Goal: Task Accomplishment & Management: Complete application form

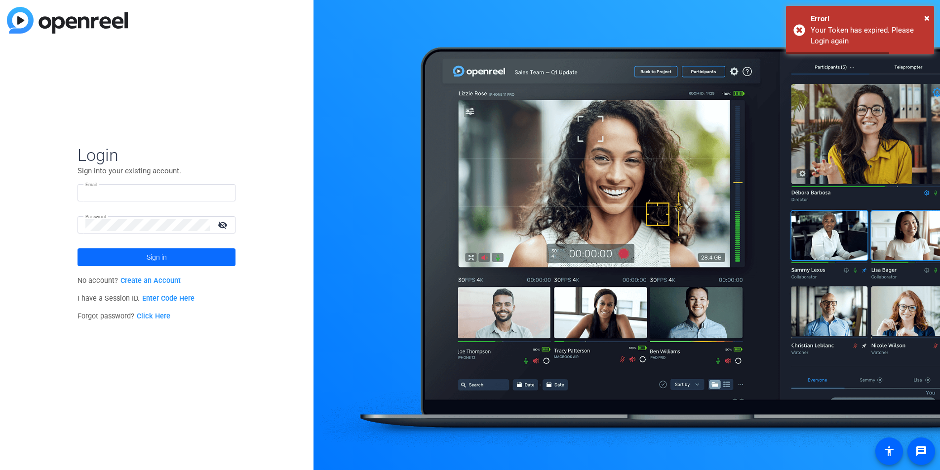
type input "[PERSON_NAME][EMAIL_ADDRESS][PERSON_NAME][DOMAIN_NAME]"
drag, startPoint x: 157, startPoint y: 261, endPoint x: 169, endPoint y: 262, distance: 11.9
click at [157, 261] on span "Sign in" at bounding box center [157, 257] width 20 height 25
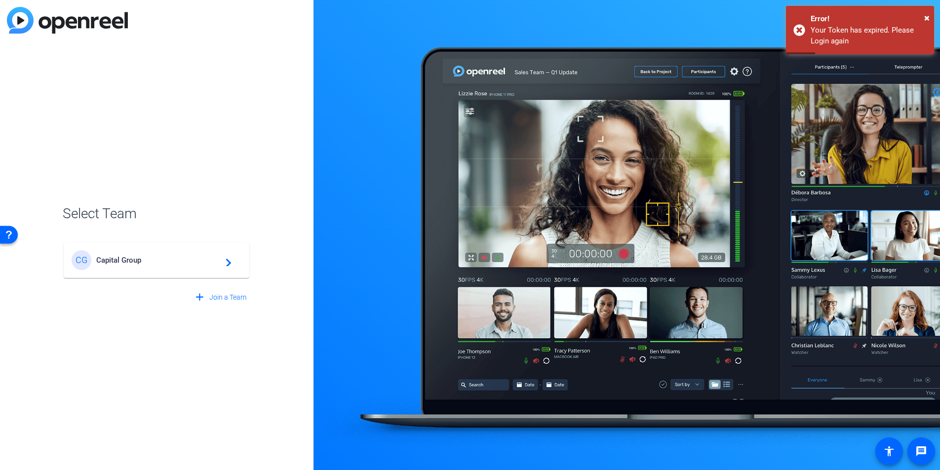
click at [212, 248] on mat-card-content "CG Capital Group navigate_next" at bounding box center [157, 260] width 186 height 36
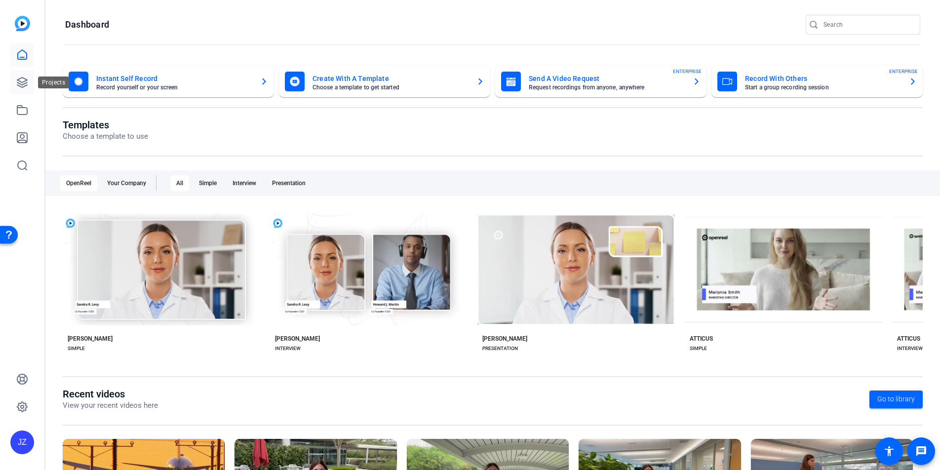
drag, startPoint x: 20, startPoint y: 82, endPoint x: 25, endPoint y: 91, distance: 10.2
click at [21, 82] on icon at bounding box center [22, 82] width 12 height 12
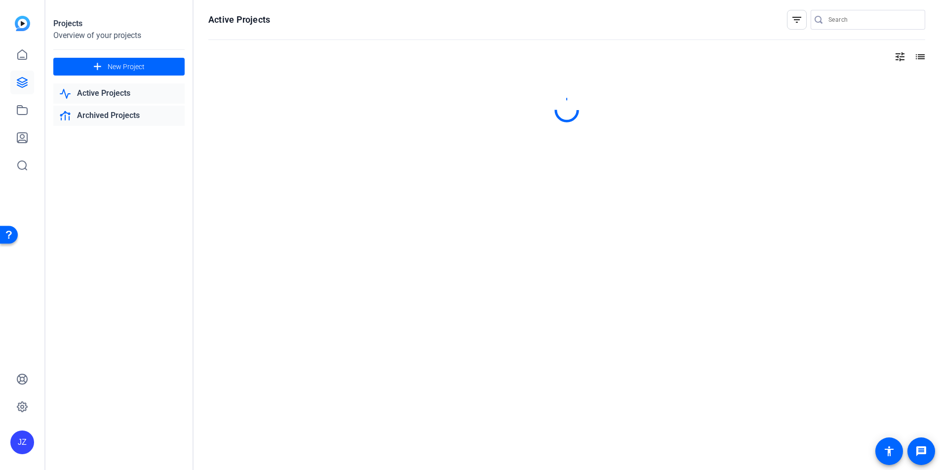
click at [132, 109] on link "Archived Projects" at bounding box center [118, 116] width 131 height 20
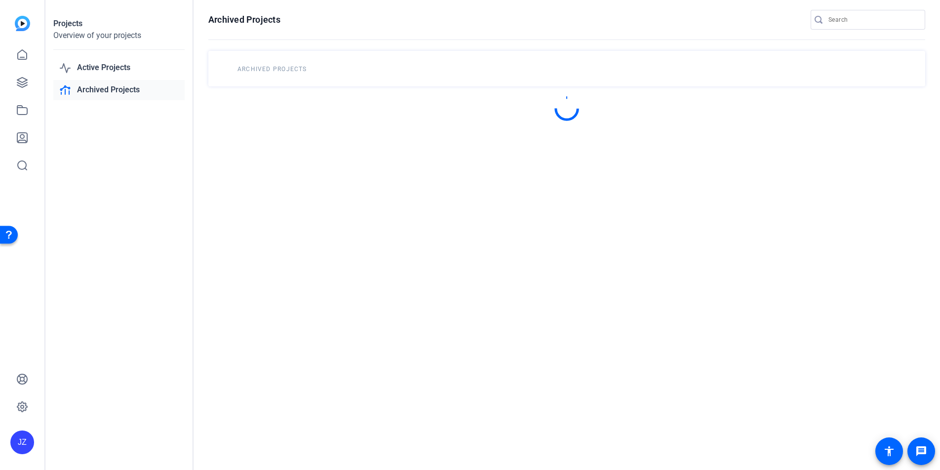
click at [123, 96] on link "Archived Projects" at bounding box center [118, 90] width 131 height 20
click at [117, 72] on link "Active Projects" at bounding box center [118, 68] width 131 height 20
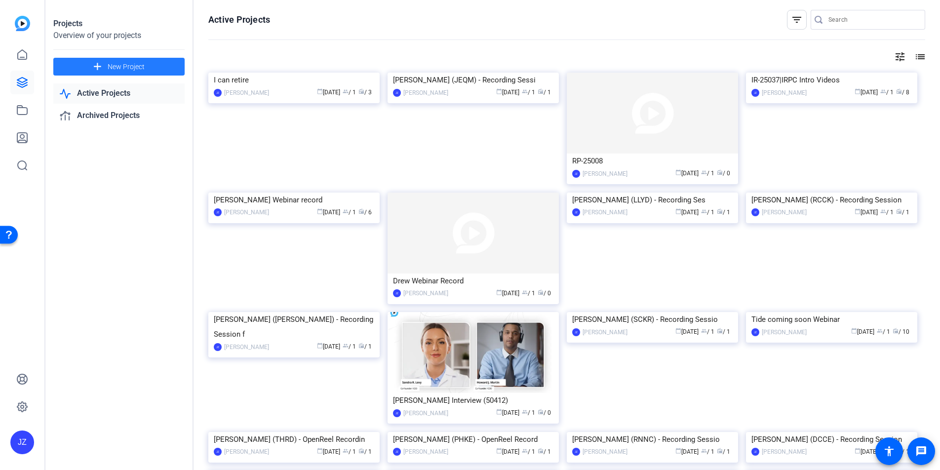
click at [133, 69] on span "New Project" at bounding box center [126, 67] width 37 height 10
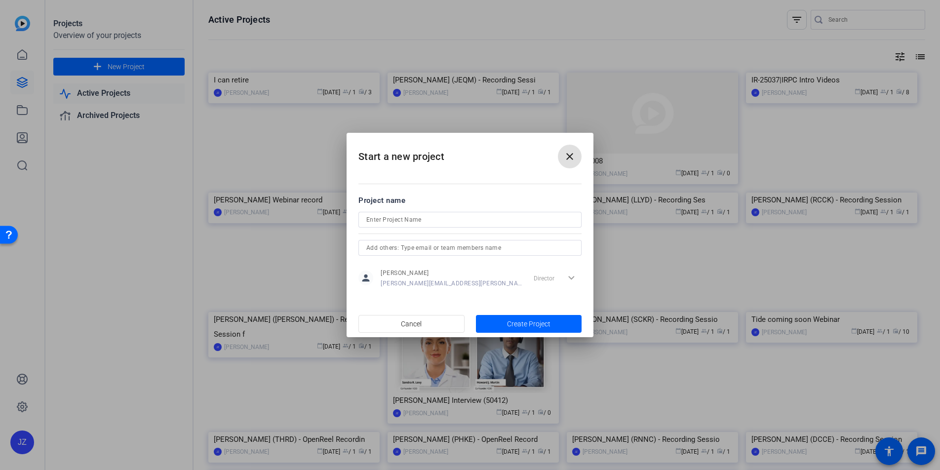
click at [567, 158] on mat-icon "close" at bounding box center [570, 157] width 12 height 12
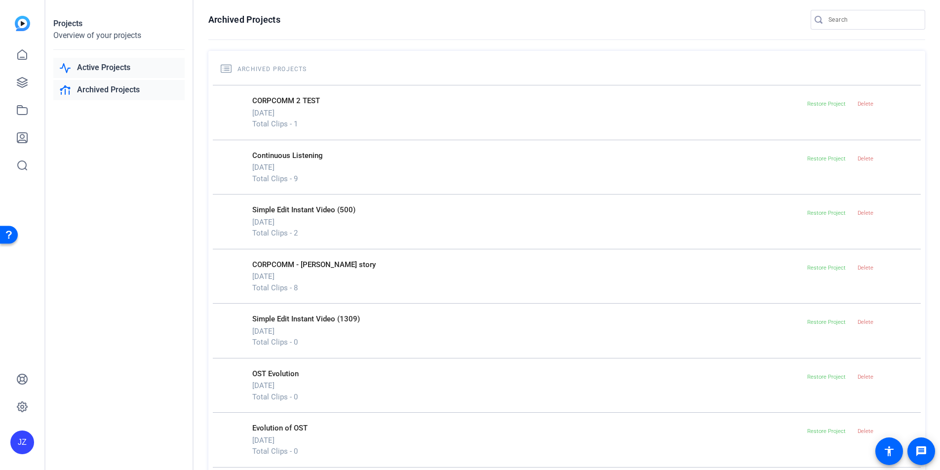
click at [122, 69] on link "Active Projects" at bounding box center [118, 68] width 131 height 20
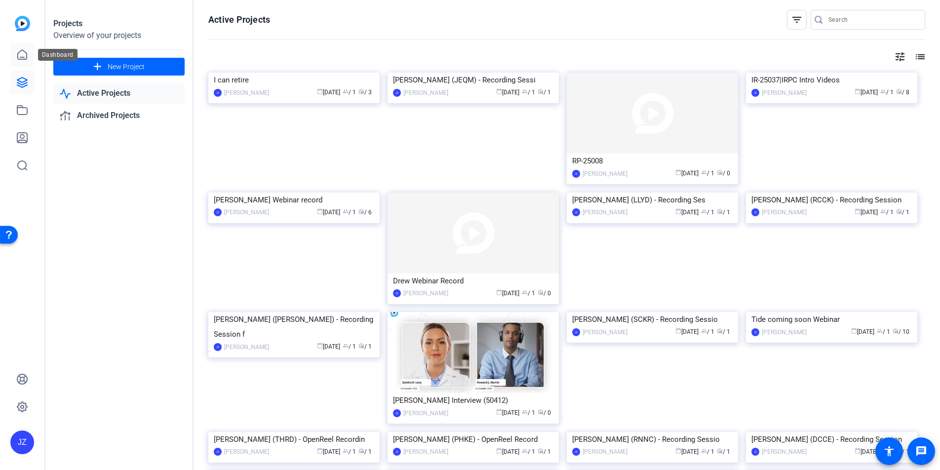
click at [26, 59] on icon at bounding box center [22, 54] width 9 height 9
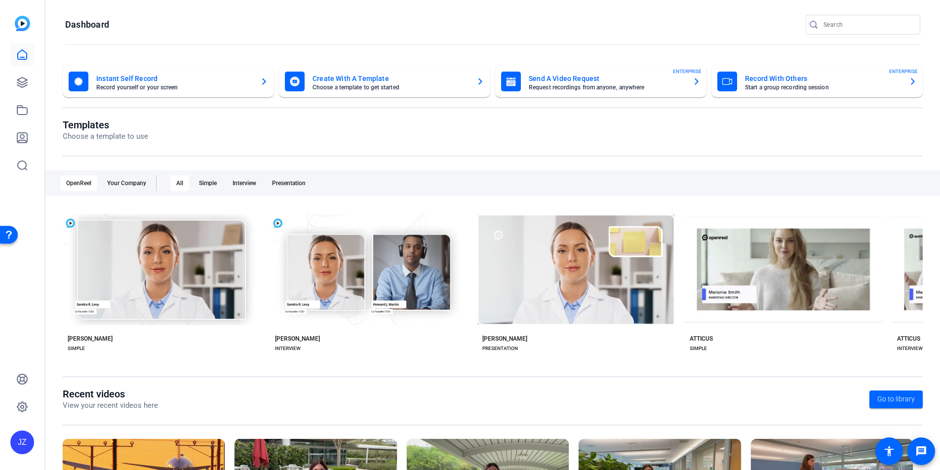
click at [776, 95] on mat-card "Record With Others Start a group recording session ENTERPRISE" at bounding box center [816, 82] width 211 height 32
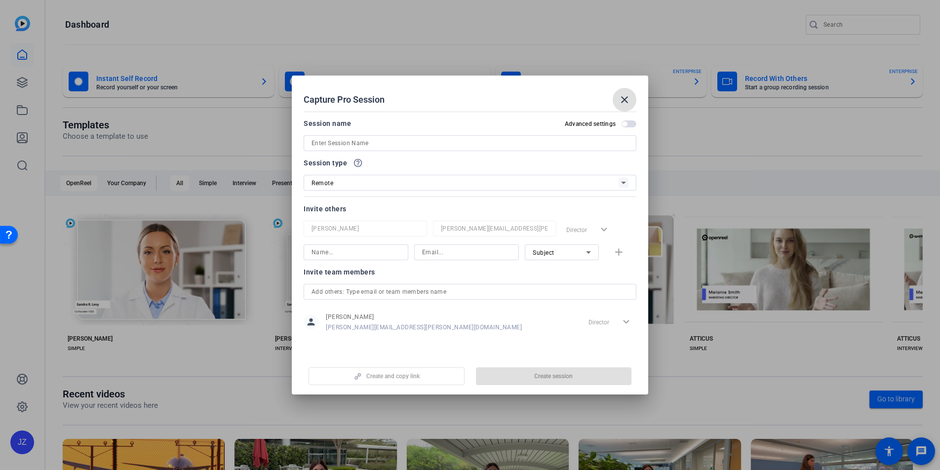
click at [361, 145] on input at bounding box center [469, 143] width 317 height 12
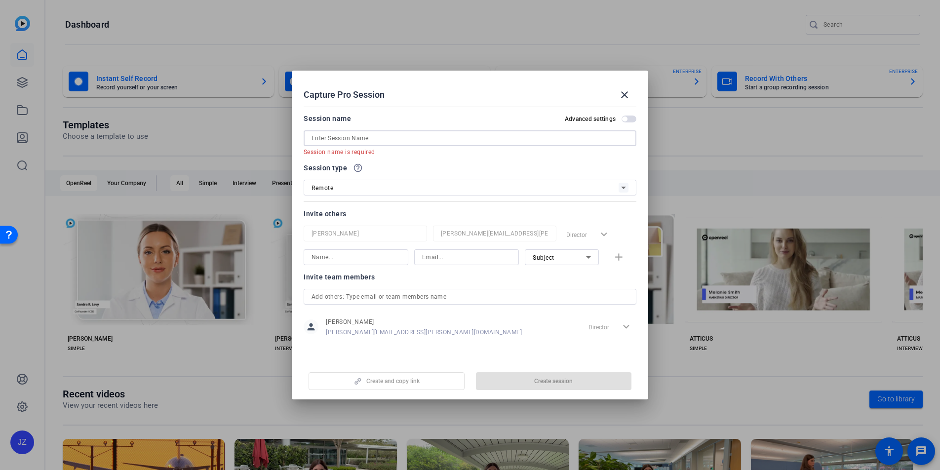
paste input "EACG-25009"
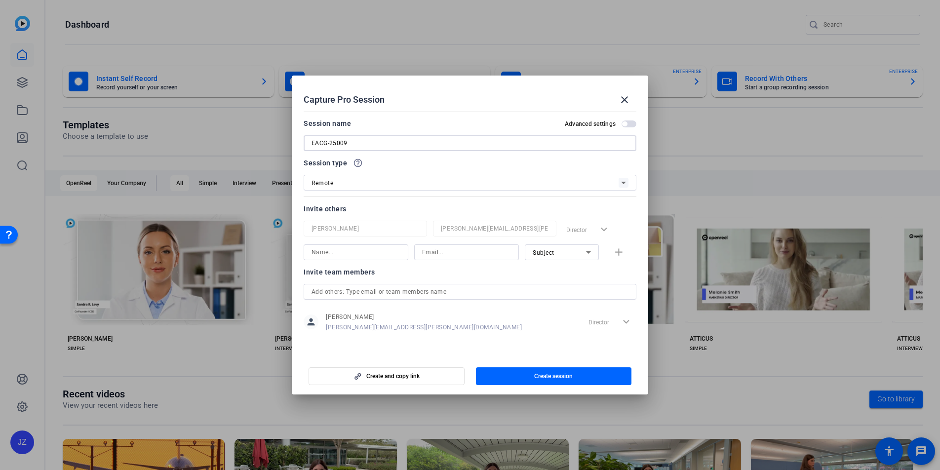
paste input "All Hands Marketing Message"
drag, startPoint x: 345, startPoint y: 142, endPoint x: 372, endPoint y: 181, distance: 47.1
click at [345, 142] on input "EACG-25009 All Hands Marketing Message" at bounding box center [469, 143] width 317 height 12
click at [313, 147] on input "EACG-25009 All Hands Marketing Message" at bounding box center [469, 143] width 317 height 12
click at [309, 142] on div "EACG-25009 All Hands Marketing Message" at bounding box center [469, 143] width 333 height 16
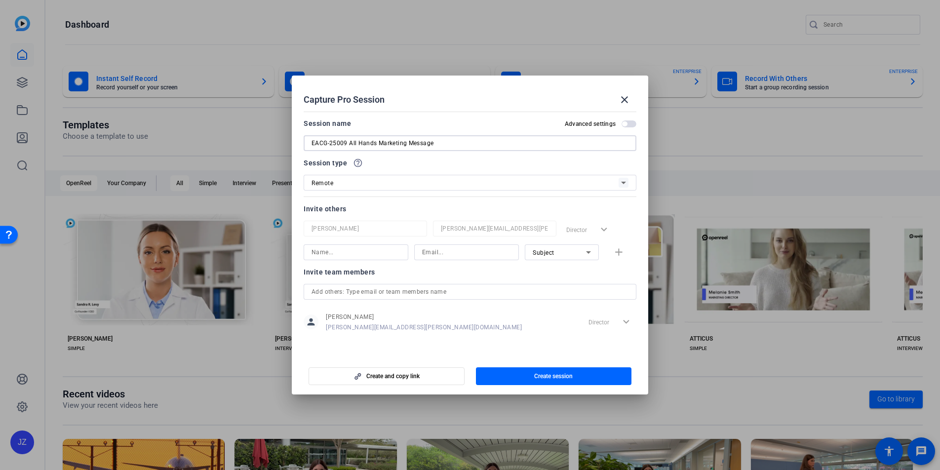
click at [313, 145] on input "EACG-25009 All Hands Marketing Message" at bounding box center [469, 143] width 317 height 12
click at [314, 144] on input "EACG-25009 All Hands Marketing Message" at bounding box center [469, 143] width 317 height 12
drag, startPoint x: 312, startPoint y: 143, endPoint x: 322, endPoint y: 153, distance: 14.7
click at [312, 143] on input "EACG-25009 All Hands Marketing Message" at bounding box center [469, 143] width 317 height 12
paste input "Angela Sims (AJYS)"
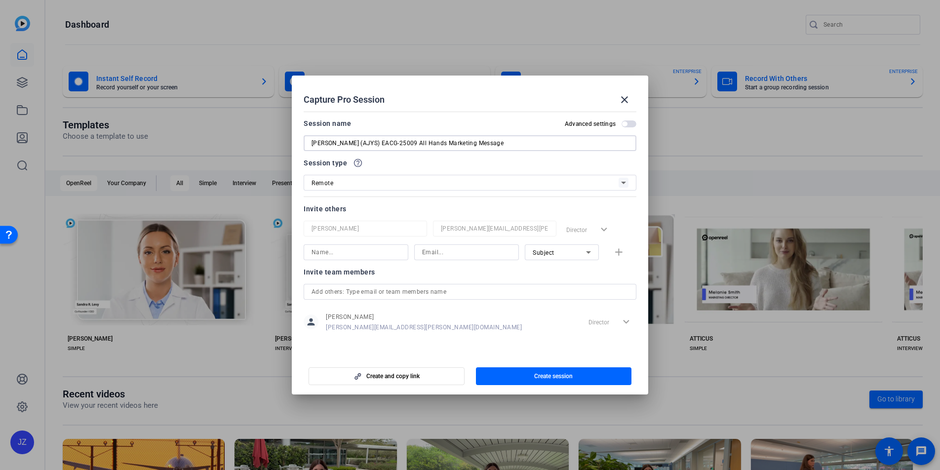
click at [370, 146] on input "Angela Sims (AJYS) EACG-25009 All Hands Marketing Message" at bounding box center [469, 143] width 317 height 12
paste input "Recording Session for"
click at [574, 146] on input "Angela Sims (AJYS) Recording Session for EACG-25009 All Hands Marketing Message" at bounding box center [469, 143] width 317 height 12
drag, startPoint x: 347, startPoint y: 143, endPoint x: 296, endPoint y: 137, distance: 51.6
click at [295, 139] on mat-dialog-content "Session name Advanced settings Angela Sims (AJYS) Recording Session for EACG-25…" at bounding box center [470, 231] width 356 height 247
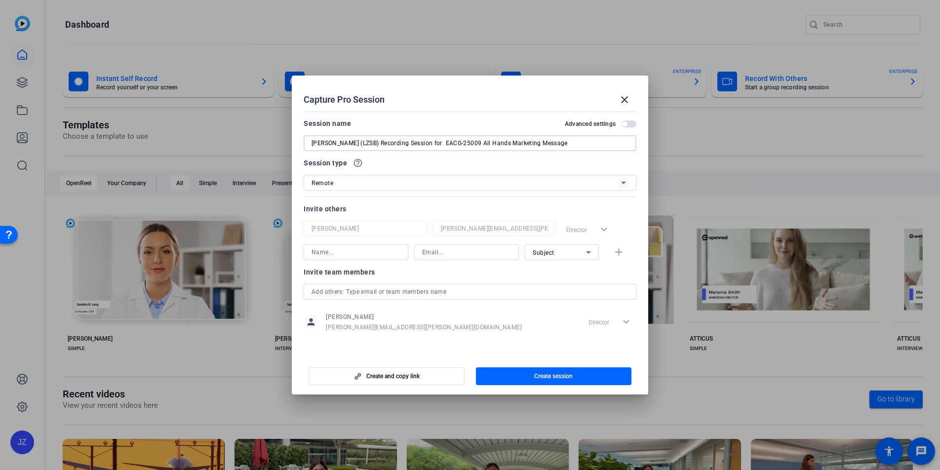
type input "[PERSON_NAME] (LZSB) Recording Session for EACG-25009 All Hands Marketing Messa…"
click at [369, 250] on input at bounding box center [355, 252] width 89 height 12
type input "E"
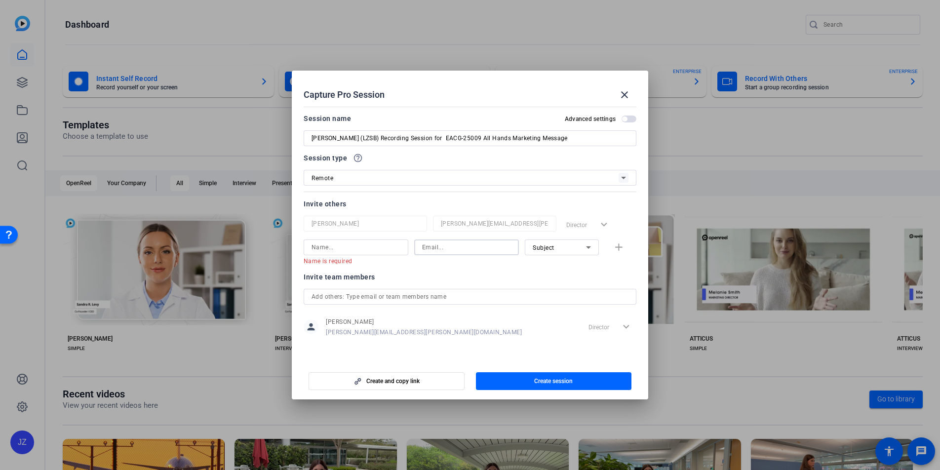
click at [472, 249] on input at bounding box center [466, 247] width 89 height 12
paste input "[PERSON_NAME][EMAIL_ADDRESS][PERSON_NAME][DOMAIN_NAME]"
type input "[PERSON_NAME][EMAIL_ADDRESS][PERSON_NAME][DOMAIN_NAME]"
click at [375, 242] on input at bounding box center [355, 247] width 89 height 12
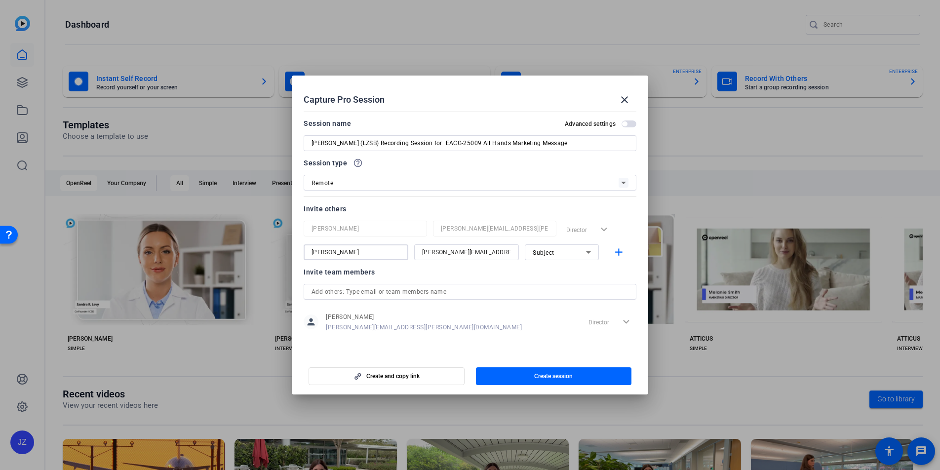
type input "[PERSON_NAME]"
click at [585, 255] on icon at bounding box center [588, 252] width 12 height 12
click at [588, 254] on div at bounding box center [470, 235] width 940 height 470
drag, startPoint x: 621, startPoint y: 253, endPoint x: 616, endPoint y: 250, distance: 5.1
click at [619, 254] on mat-icon "add" at bounding box center [618, 252] width 12 height 12
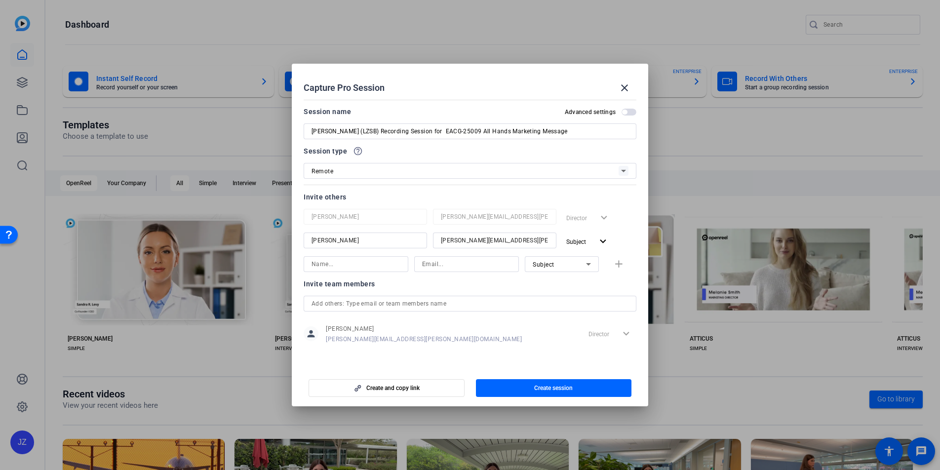
click at [353, 267] on input at bounding box center [355, 264] width 89 height 12
type input "[PERSON_NAME]"
click at [464, 264] on input at bounding box center [466, 264] width 89 height 12
paste input "[PERSON_NAME][EMAIL_ADDRESS][PERSON_NAME][DOMAIN_NAME]"
click at [563, 265] on div "Subject" at bounding box center [558, 264] width 53 height 12
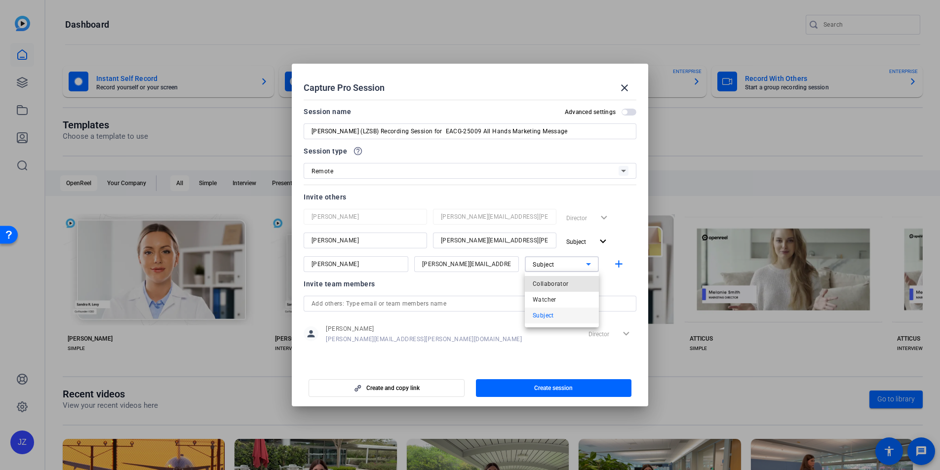
drag, startPoint x: 562, startPoint y: 285, endPoint x: 519, endPoint y: 296, distance: 44.8
click at [561, 285] on span "Collaborator" at bounding box center [550, 284] width 36 height 12
click at [477, 265] on input "[PERSON_NAME][EMAIL_ADDRESS][PERSON_NAME][DOMAIN_NAME]" at bounding box center [466, 264] width 89 height 12
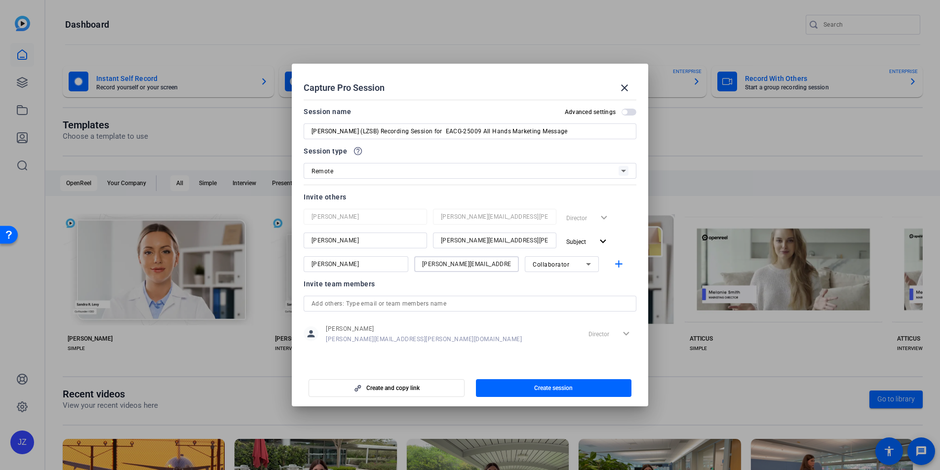
paste input "alex.f"
type input "alex.fleming@capgroup.com"
click at [428, 388] on span "button" at bounding box center [386, 388] width 155 height 24
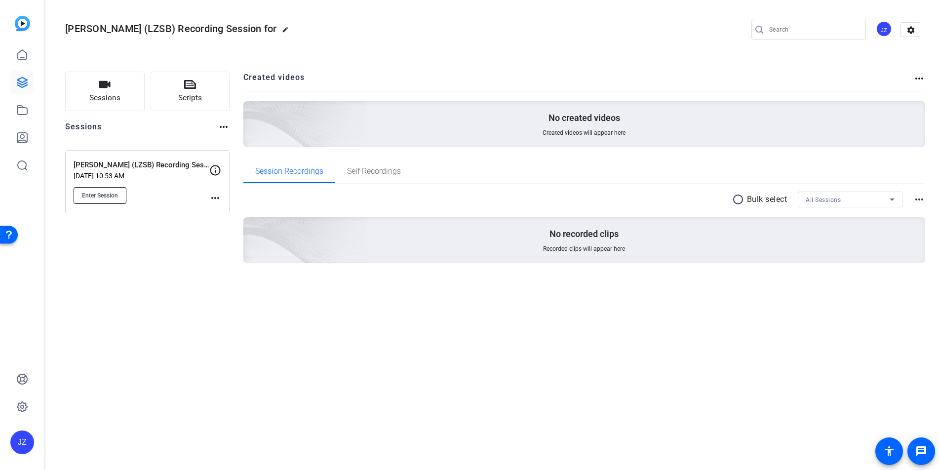
click at [114, 194] on span "Enter Session" at bounding box center [100, 195] width 36 height 8
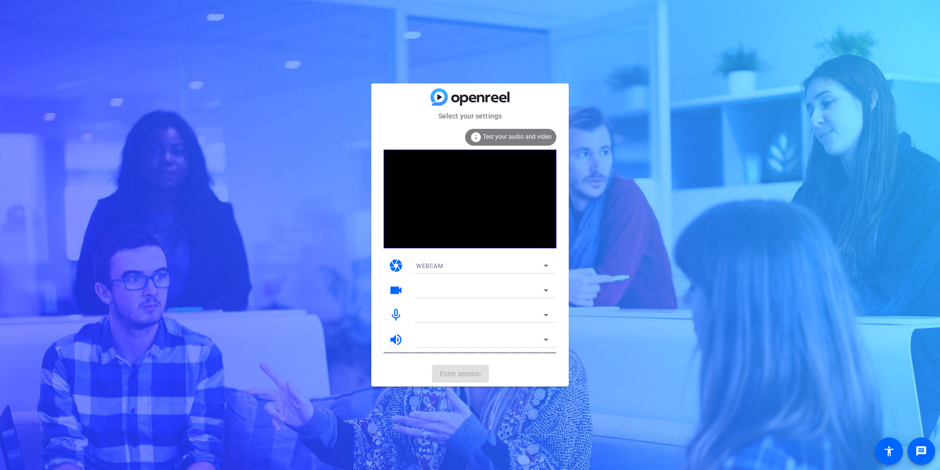
click at [467, 371] on mat-card-actions "Enter session" at bounding box center [469, 374] width 197 height 26
drag, startPoint x: 422, startPoint y: 370, endPoint x: 456, endPoint y: 372, distance: 34.1
click at [423, 370] on mat-card-actions "Enter session" at bounding box center [469, 374] width 197 height 26
click at [456, 372] on mat-card-actions "Enter session" at bounding box center [469, 374] width 197 height 26
click at [452, 377] on span "Enter session" at bounding box center [460, 374] width 41 height 10
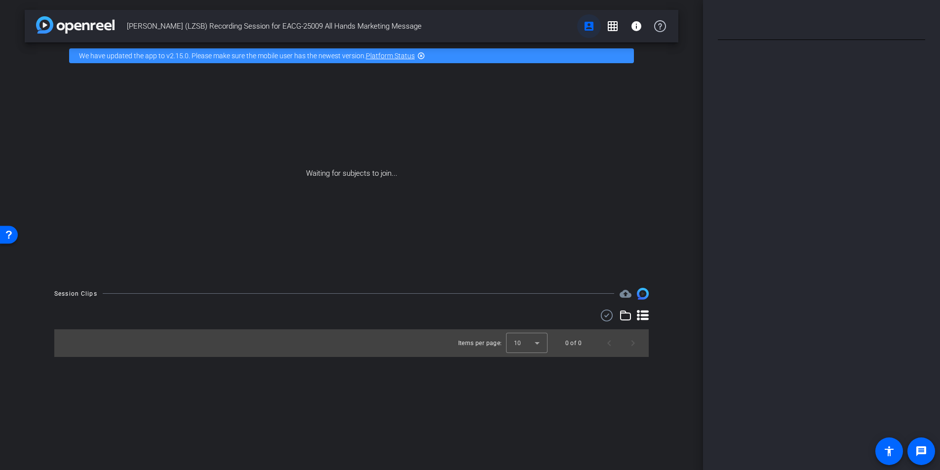
click at [591, 26] on span "account_box grid_on info" at bounding box center [624, 26] width 95 height 20
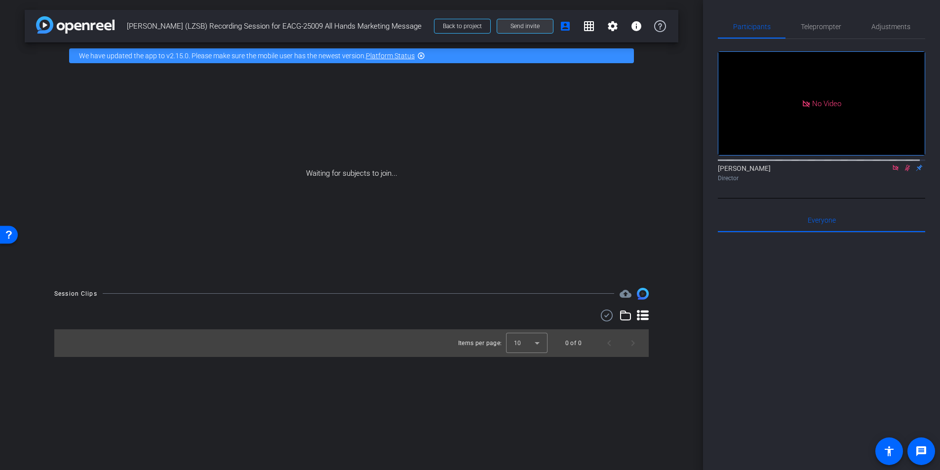
click at [529, 26] on span "Send invite" at bounding box center [524, 26] width 29 height 8
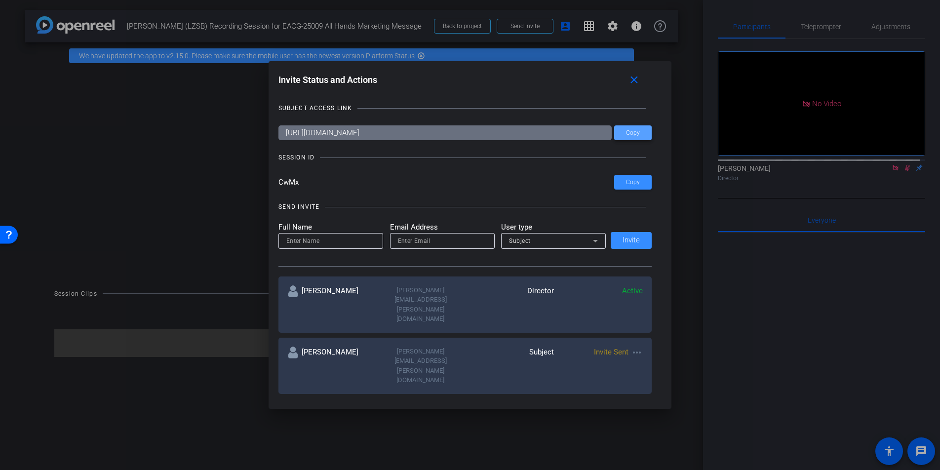
click at [634, 137] on span at bounding box center [633, 133] width 38 height 24
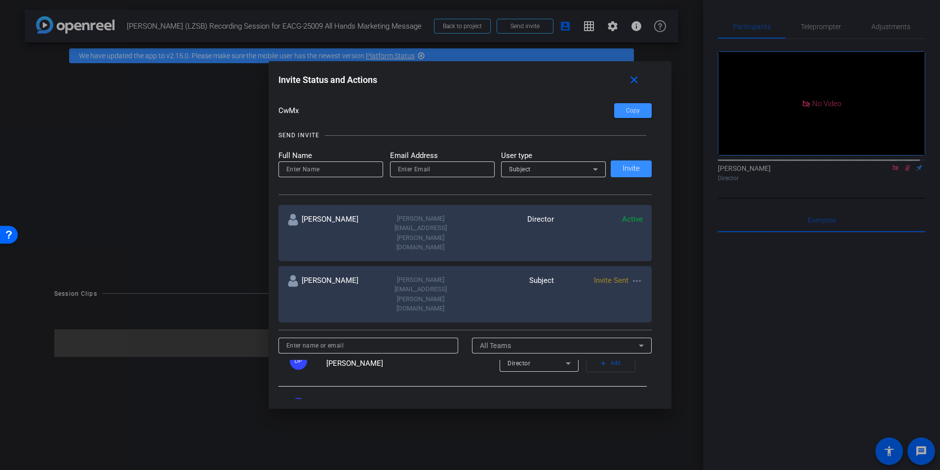
scroll to position [70, 0]
click at [541, 170] on div "Subject" at bounding box center [551, 171] width 84 height 12
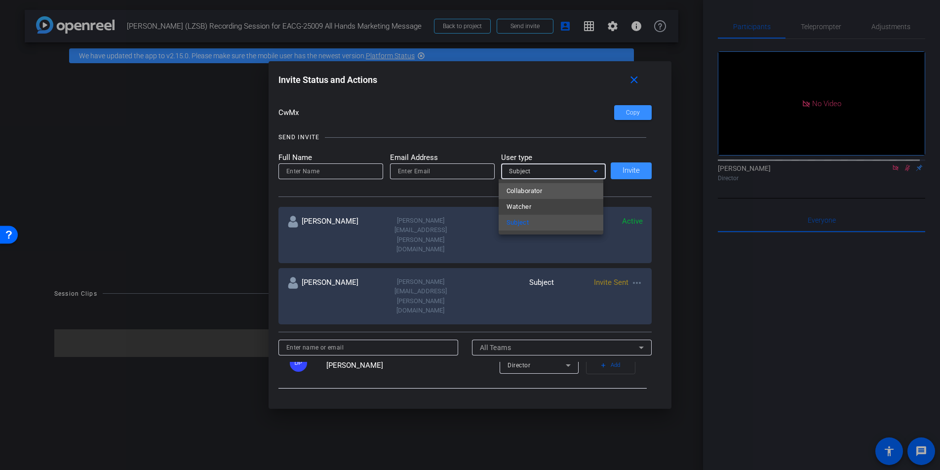
click at [544, 194] on mat-option "Collaborator" at bounding box center [550, 191] width 105 height 16
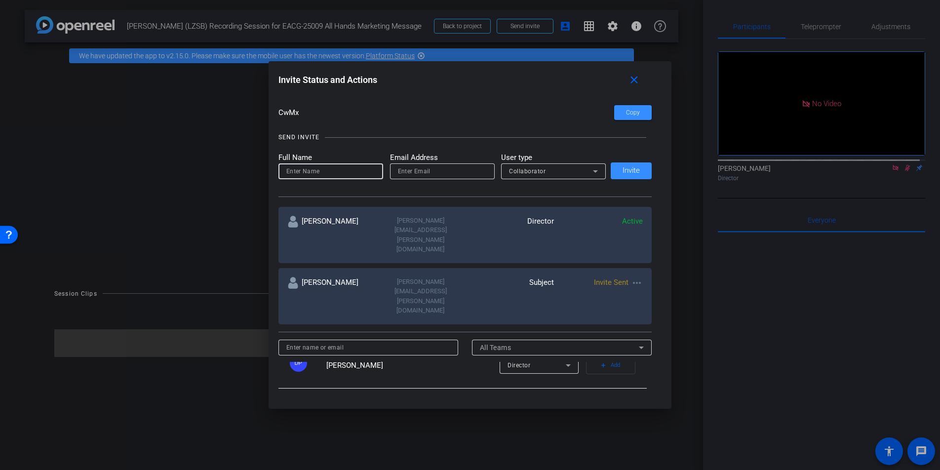
click at [329, 173] on input at bounding box center [330, 171] width 89 height 12
type input "[PERSON_NAME]"
click at [430, 167] on input "email" at bounding box center [442, 171] width 89 height 12
paste input "[PERSON_NAME][EMAIL_ADDRESS][PERSON_NAME][DOMAIN_NAME]"
type input "[PERSON_NAME][EMAIL_ADDRESS][PERSON_NAME][DOMAIN_NAME]"
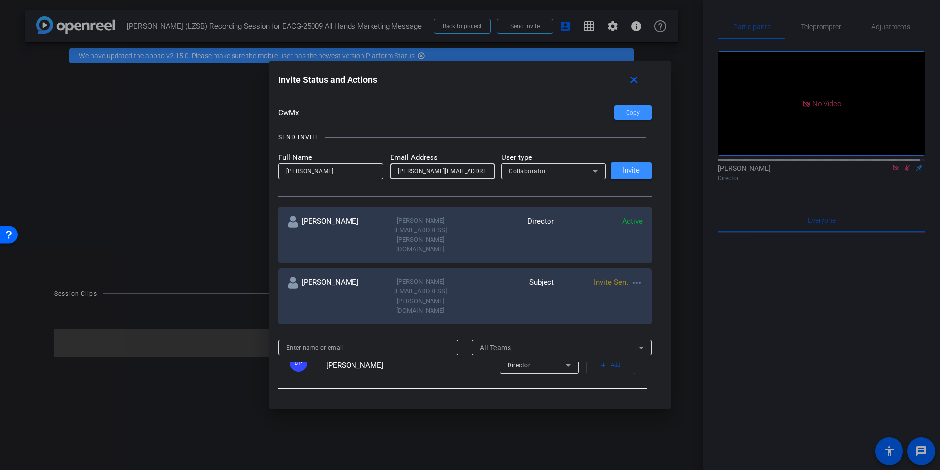
click at [575, 176] on div "Collaborator" at bounding box center [551, 171] width 84 height 12
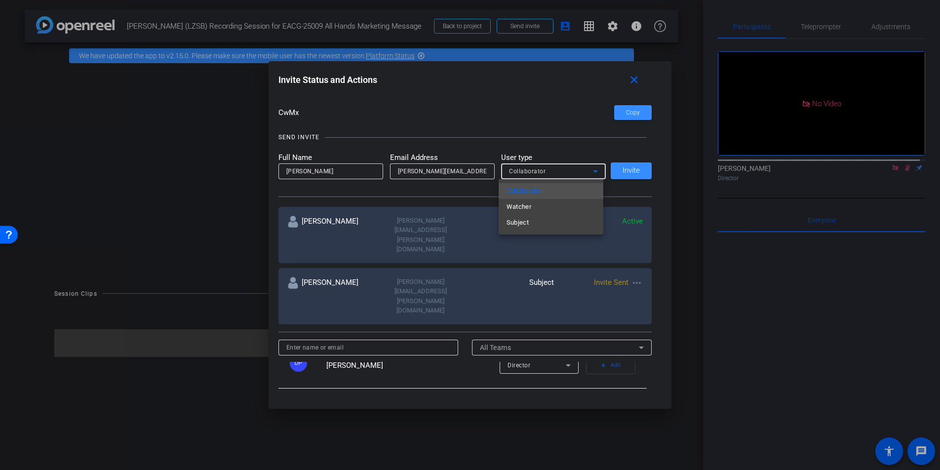
click at [558, 123] on div at bounding box center [470, 235] width 940 height 470
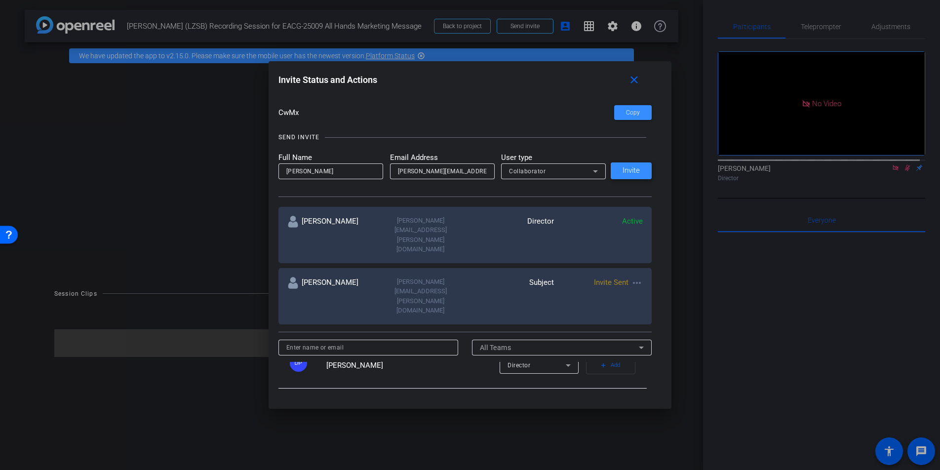
click at [633, 171] on span "Invite" at bounding box center [630, 170] width 17 height 7
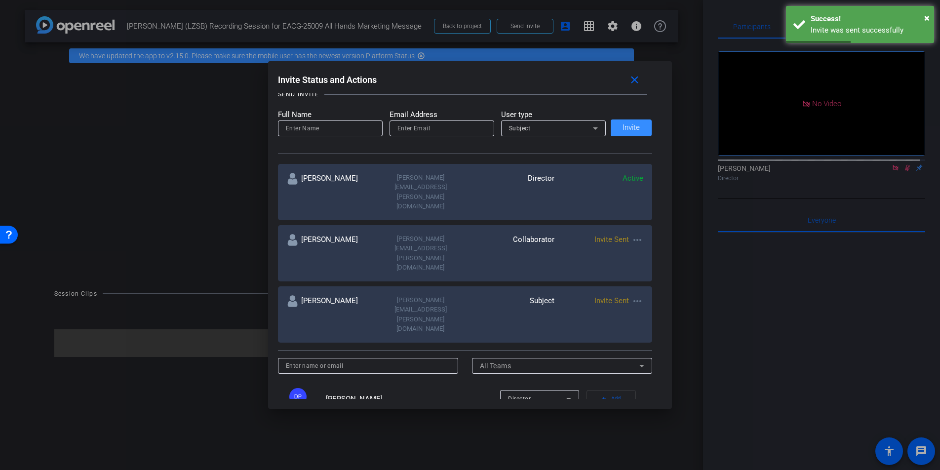
scroll to position [102, 0]
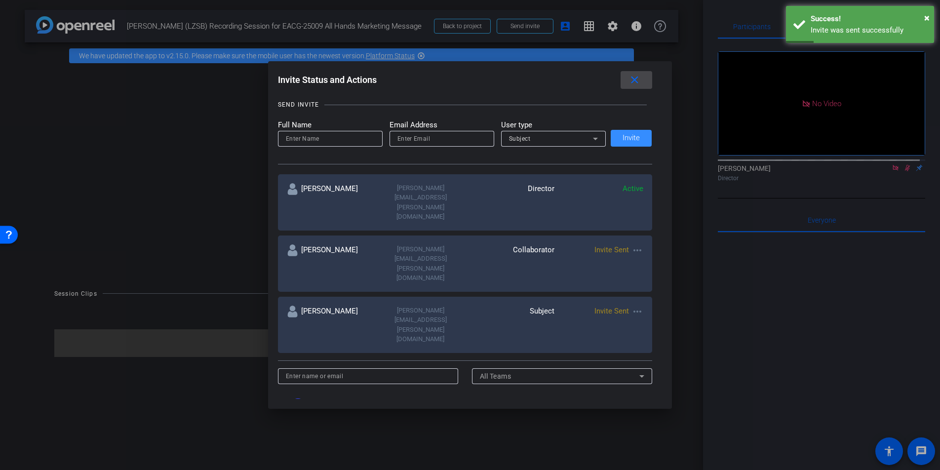
drag, startPoint x: 637, startPoint y: 78, endPoint x: 906, endPoint y: 39, distance: 271.8
click at [637, 78] on mat-icon "close" at bounding box center [634, 80] width 12 height 12
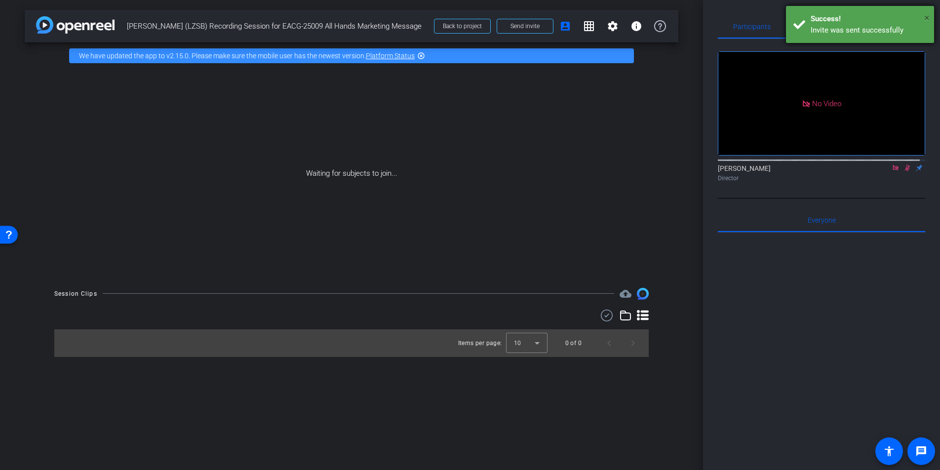
click at [924, 20] on span "×" at bounding box center [926, 18] width 5 height 12
